Goal: Task Accomplishment & Management: Complete application form

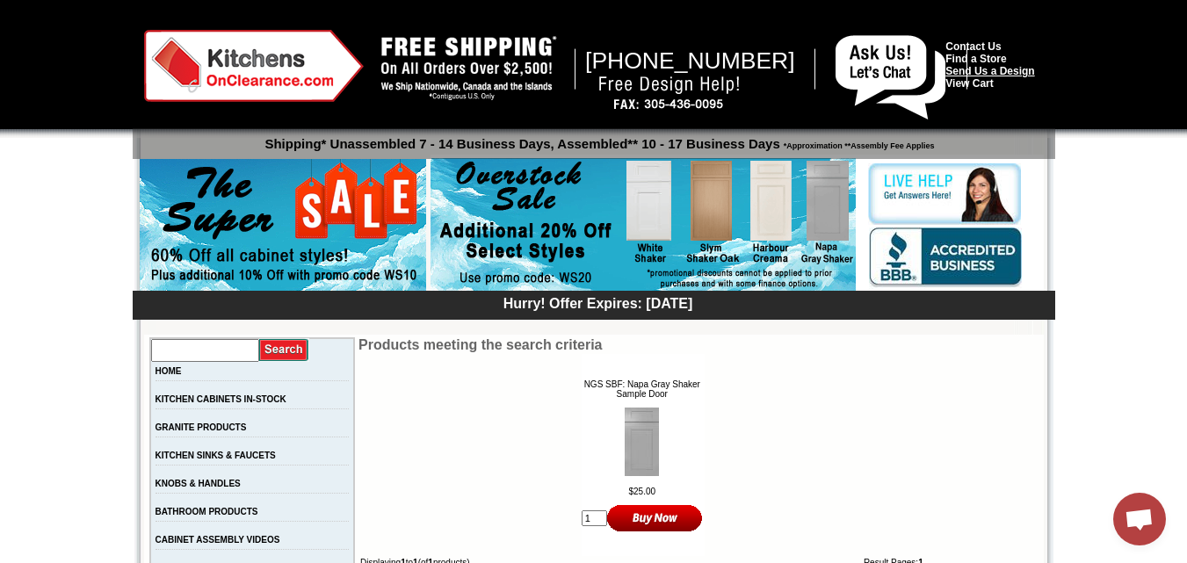
click at [1009, 73] on link "Send Us a Design" at bounding box center [989, 71] width 89 height 12
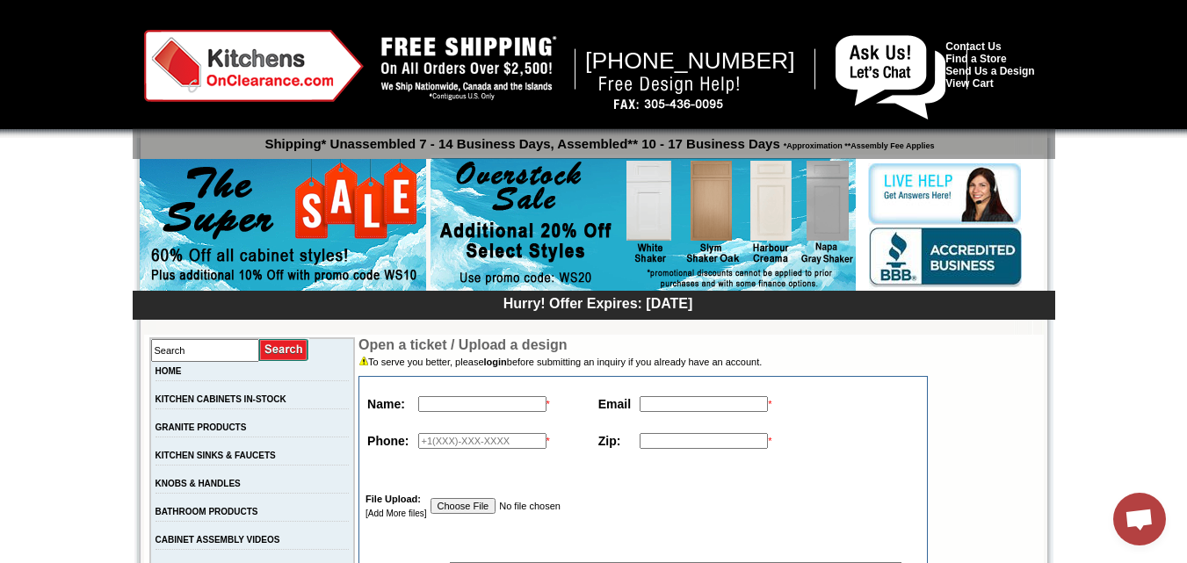
click at [431, 409] on input "text" at bounding box center [482, 404] width 128 height 16
type input "Walden Davis"
click at [667, 400] on input "text" at bounding box center [704, 404] width 128 height 16
type input "motors_master@hotmail.com"
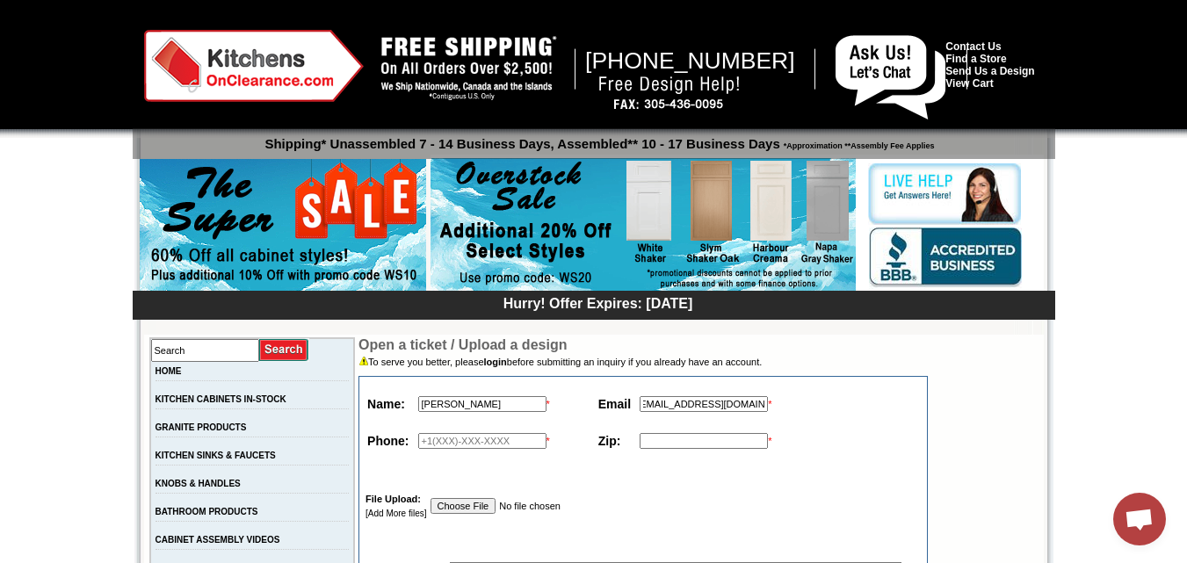
scroll to position [0, 0]
click at [441, 442] on input "text" at bounding box center [482, 441] width 128 height 16
type input "1-242-556-1899"
click at [723, 441] on input "text" at bounding box center [704, 441] width 128 height 16
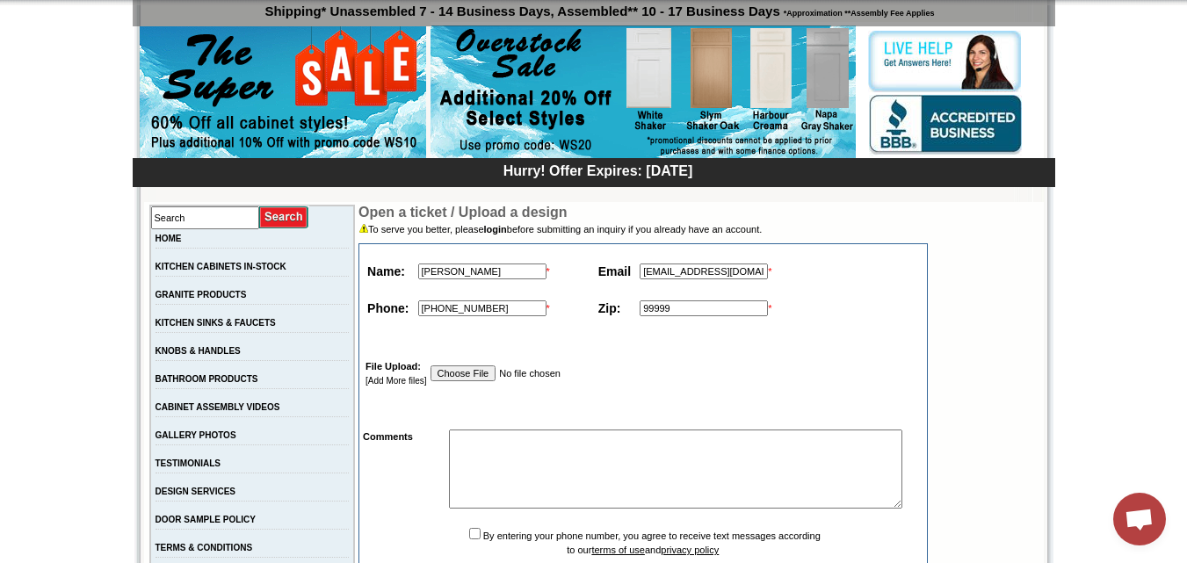
scroll to position [35, 0]
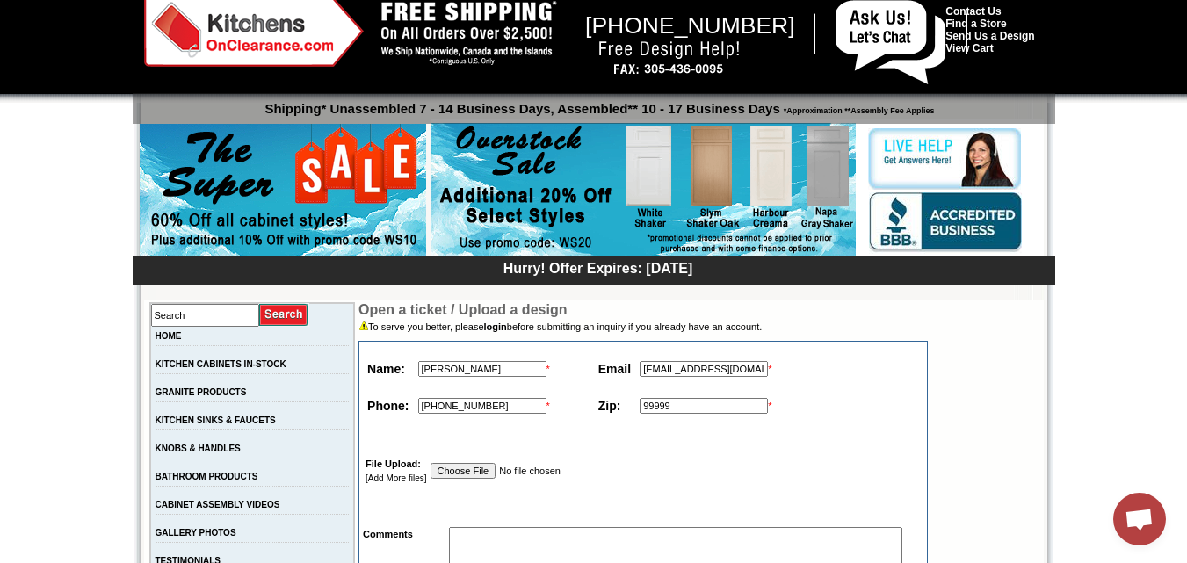
type input "99999"
click at [459, 468] on input "file" at bounding box center [523, 471] width 184 height 16
click at [448, 474] on input "file" at bounding box center [523, 471] width 184 height 16
type input "C:\fakepath\drive-download-20250915T002730Z-1-001.zip"
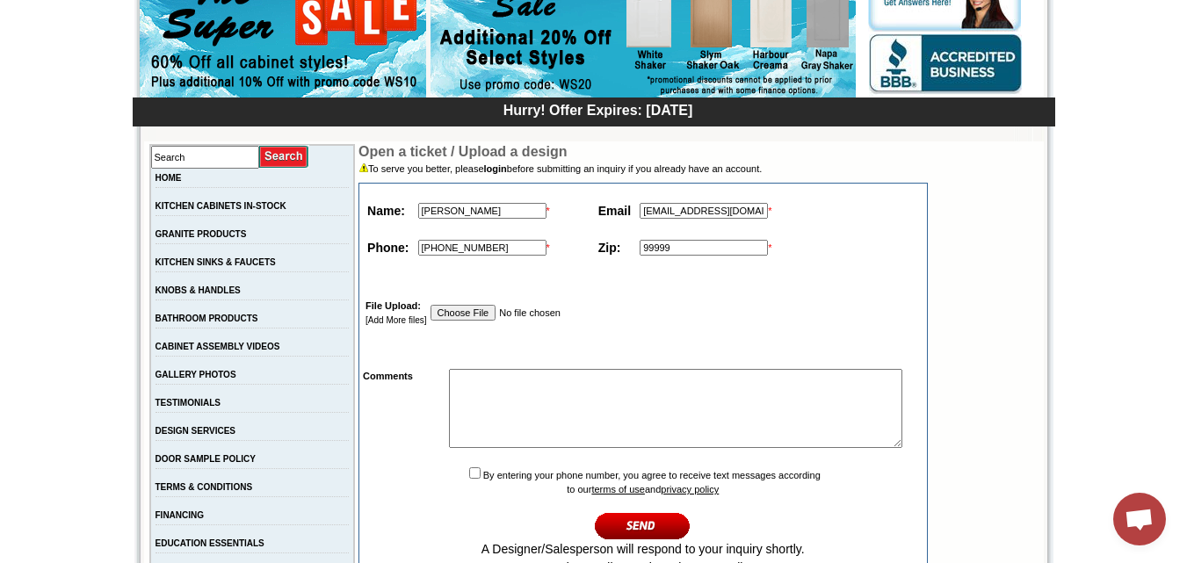
scroll to position [211, 0]
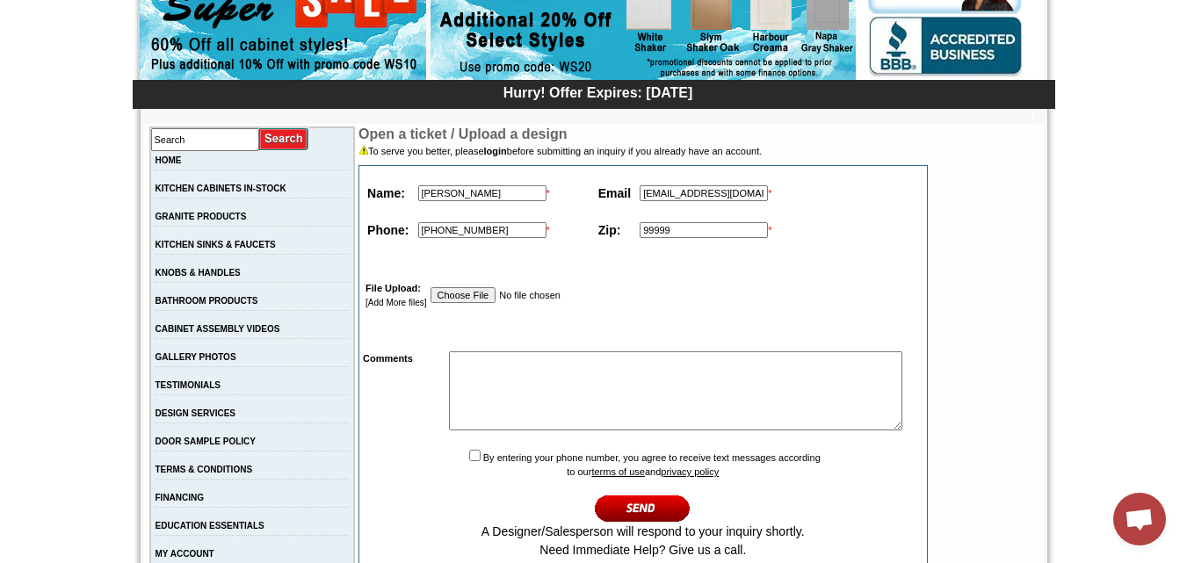
click at [444, 294] on input "file" at bounding box center [523, 295] width 184 height 16
click at [549, 291] on input "file" at bounding box center [523, 295] width 184 height 16
click at [452, 298] on input "file" at bounding box center [523, 295] width 184 height 16
type input "C:\fakepath\drive-download-20250915T002730Z-1-001.zip"
click at [458, 366] on textarea at bounding box center [675, 390] width 453 height 79
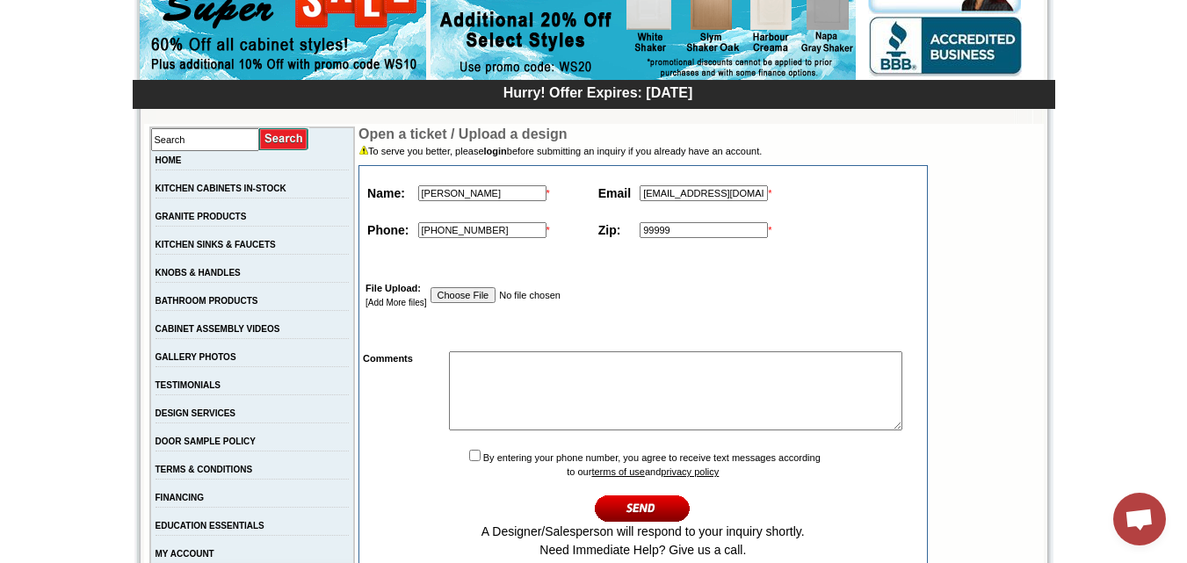
click at [469, 461] on input "checkbox" at bounding box center [474, 455] width 11 height 11
checkbox input "true"
click at [464, 354] on textarea at bounding box center [675, 390] width 453 height 79
click at [766, 379] on textarea "Hello, I would like to receive assistance with my kitchen design based" at bounding box center [675, 390] width 453 height 79
click at [632, 381] on textarea "Hello, I would like to receive assistance with my kitchen design based" at bounding box center [675, 390] width 453 height 79
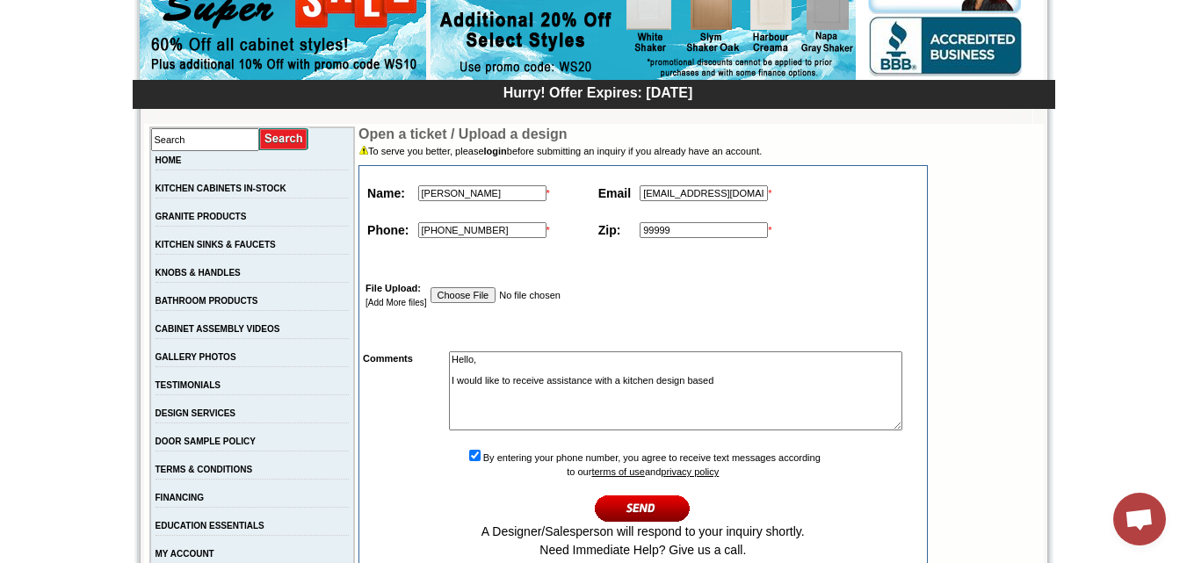
click at [752, 381] on textarea "Hello, I would like to receive assistance with a kitchen design based" at bounding box center [675, 390] width 453 height 79
click at [597, 513] on input "image" at bounding box center [643, 508] width 96 height 29
type textarea "Hello, I would like to receive assistance with a kitchen design based on the sp…"
